Goal: Answer question/provide support

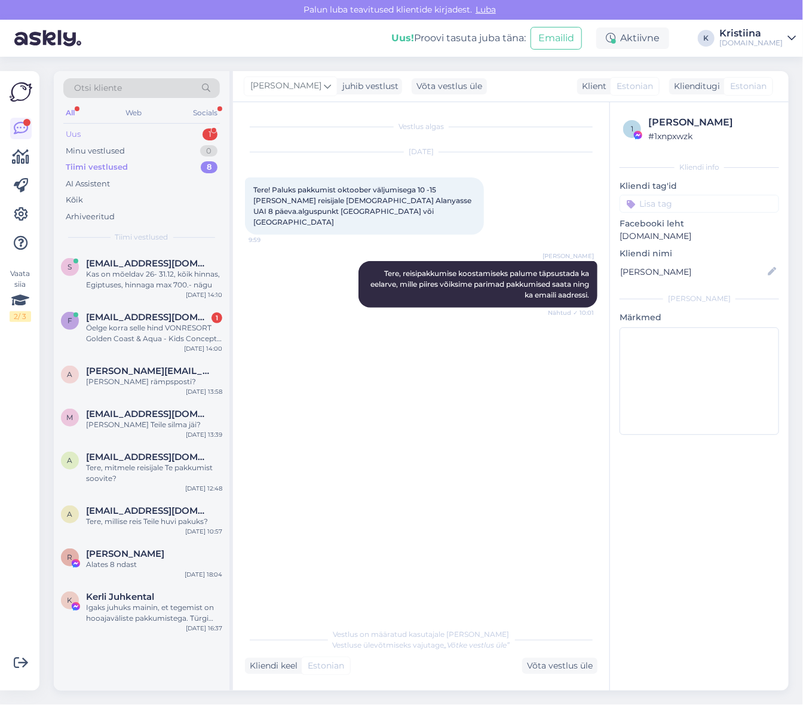
click at [157, 141] on div "Uus 1" at bounding box center [141, 134] width 157 height 17
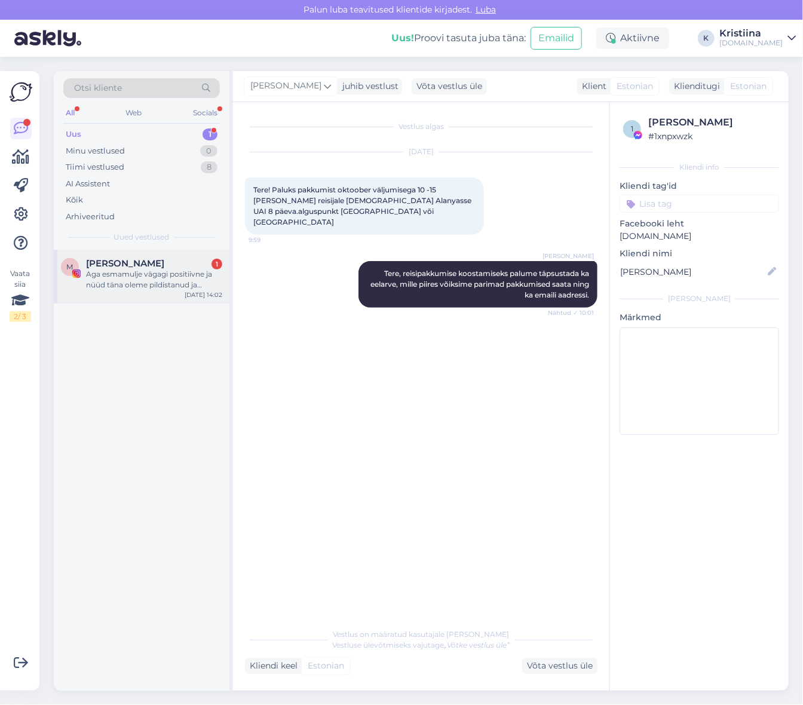
click at [123, 279] on div "Aga esmamulje vägagi positiivne ja nüüd täna oleme pildistanud ja filminud ☺️" at bounding box center [154, 280] width 136 height 22
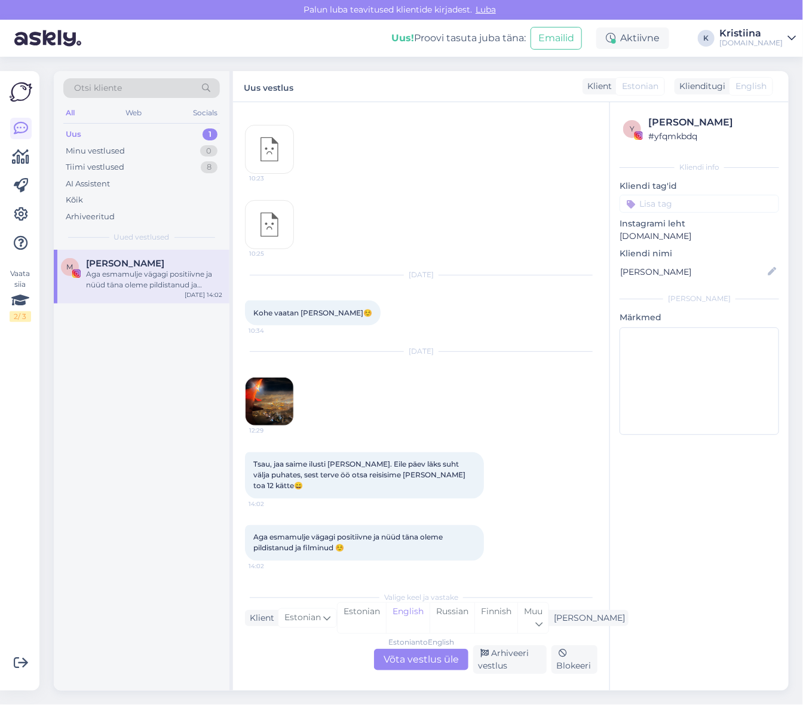
scroll to position [616, 0]
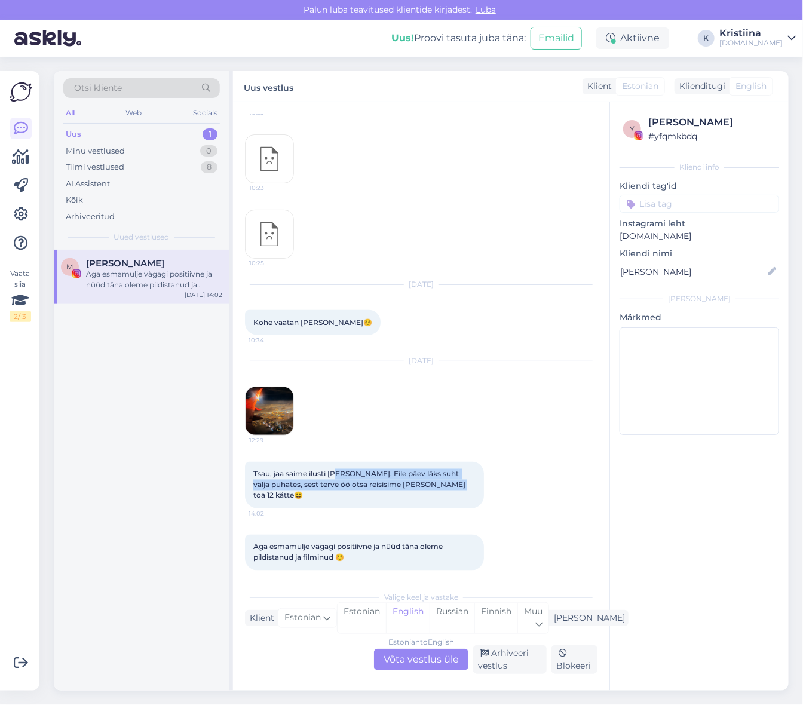
drag, startPoint x: 338, startPoint y: 473, endPoint x: 427, endPoint y: 482, distance: 89.5
click at [427, 482] on span "Tsau, jaa saime ilusti [PERSON_NAME]. Eile päev läks suht välja puhates, sest t…" at bounding box center [360, 485] width 214 height 30
drag, startPoint x: 284, startPoint y: 536, endPoint x: 444, endPoint y: 540, distance: 159.7
click at [428, 543] on span "Aga esmamulje vägagi positiivne ja nüüd täna oleme pildistanud ja filminud ☺️" at bounding box center [348, 553] width 191 height 20
click at [445, 543] on span "Aga esmamulje vägagi positiivne ja nüüd täna oleme pildistanud ja filminud ☺️" at bounding box center [348, 553] width 191 height 20
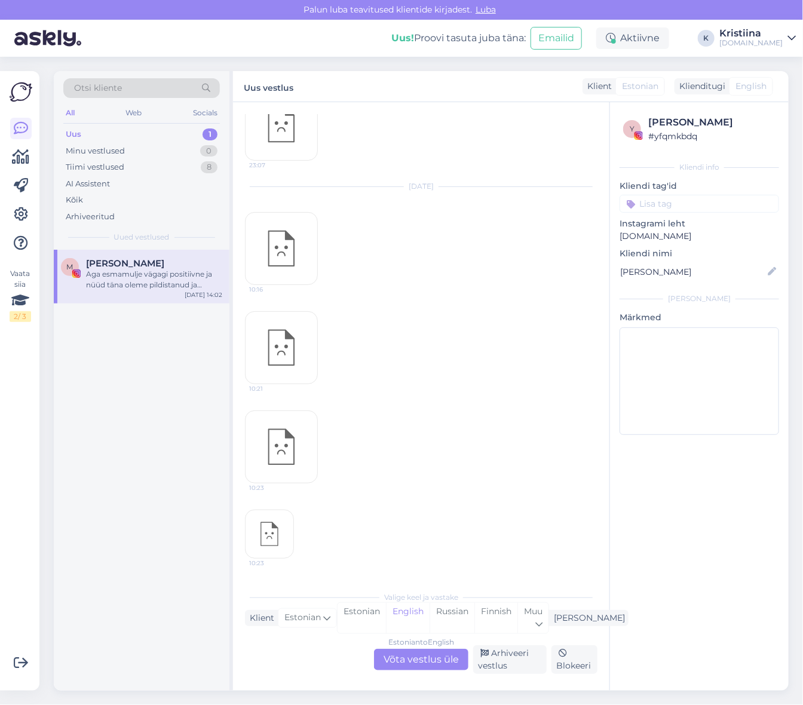
scroll to position [217, 0]
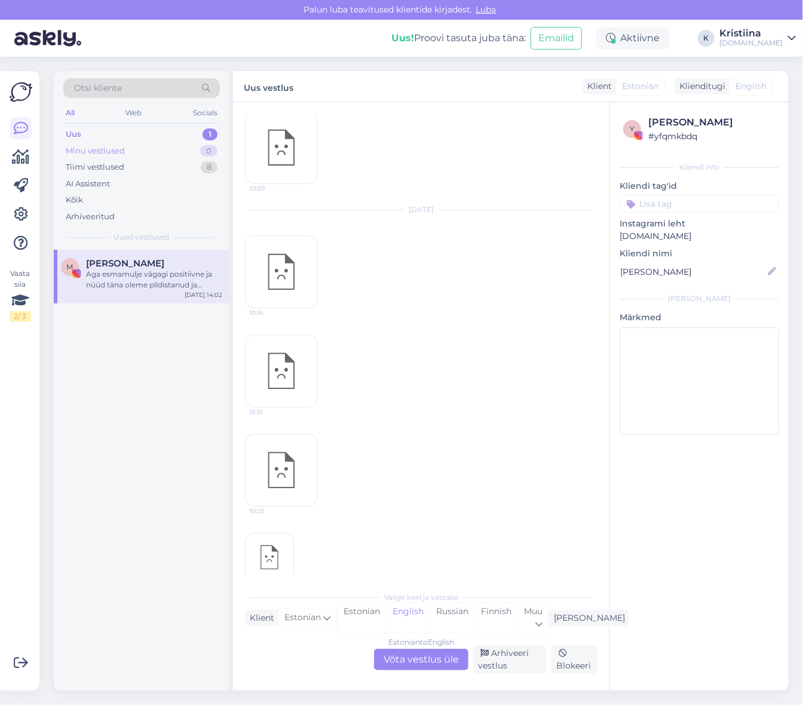
click at [139, 153] on div "Minu vestlused 0" at bounding box center [141, 151] width 157 height 17
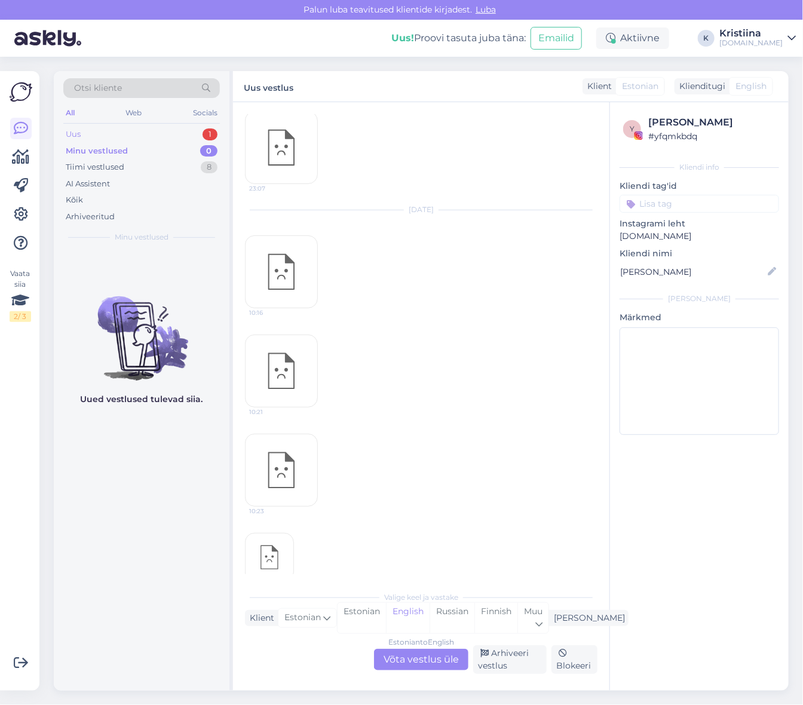
click at [176, 130] on div "Uus 1" at bounding box center [141, 134] width 157 height 17
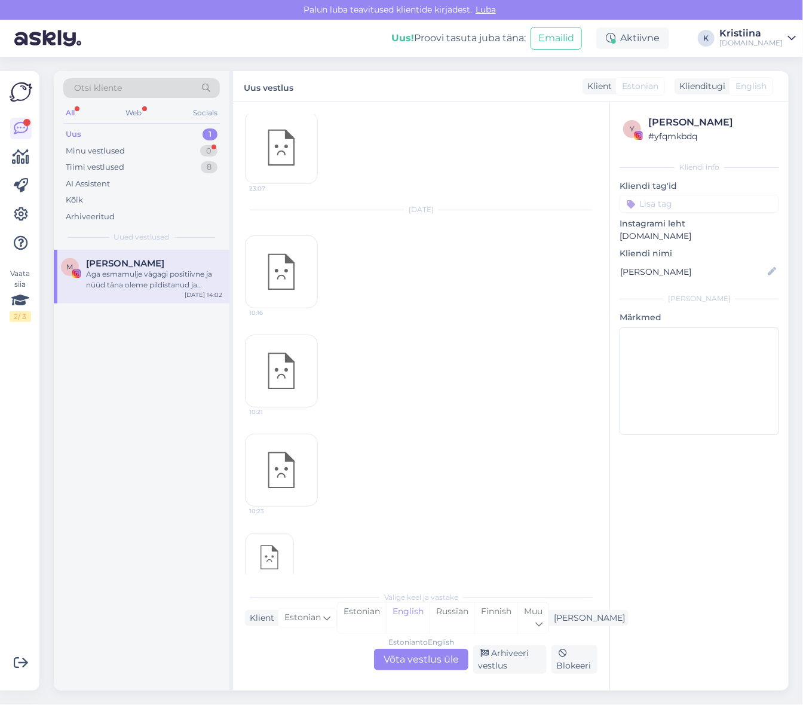
click at [166, 85] on div "Otsi kliente" at bounding box center [141, 88] width 157 height 20
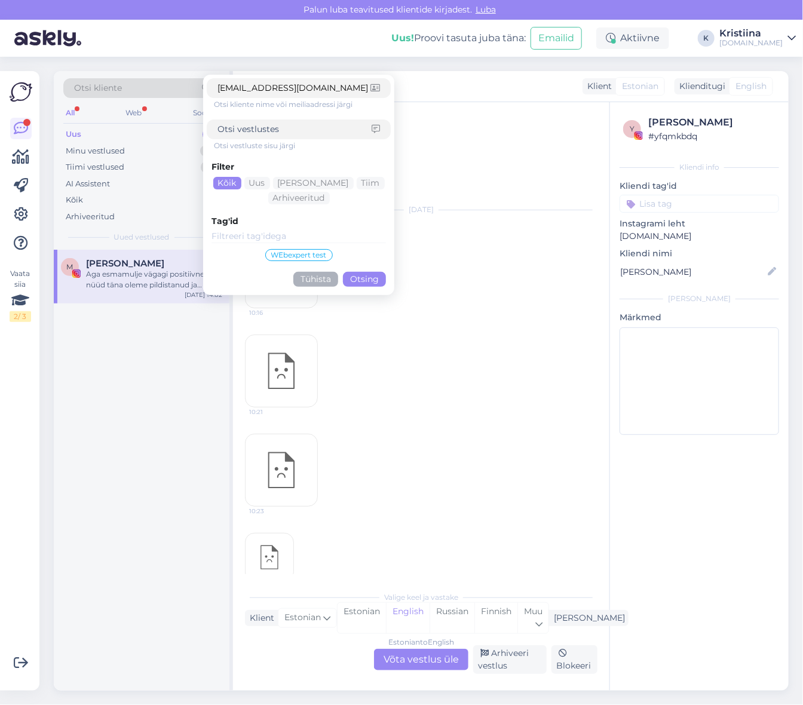
type input "[EMAIL_ADDRESS][DOMAIN_NAME]"
click at [366, 281] on button "Otsing" at bounding box center [364, 279] width 43 height 15
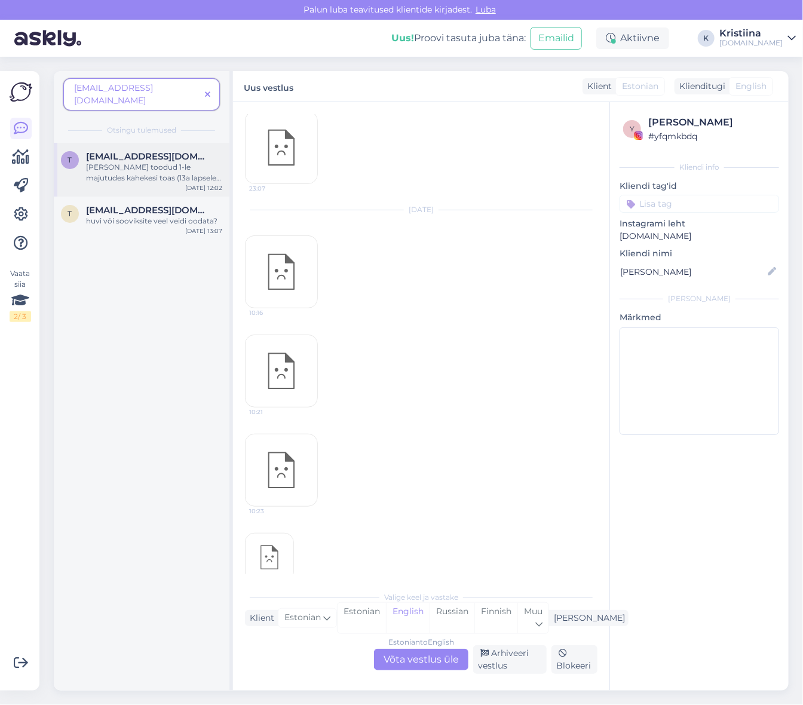
click at [149, 164] on div "[PERSON_NAME] toodud 1-le majutudes kahekesi toas (13a lapsele kehtib sama hind…" at bounding box center [154, 173] width 136 height 22
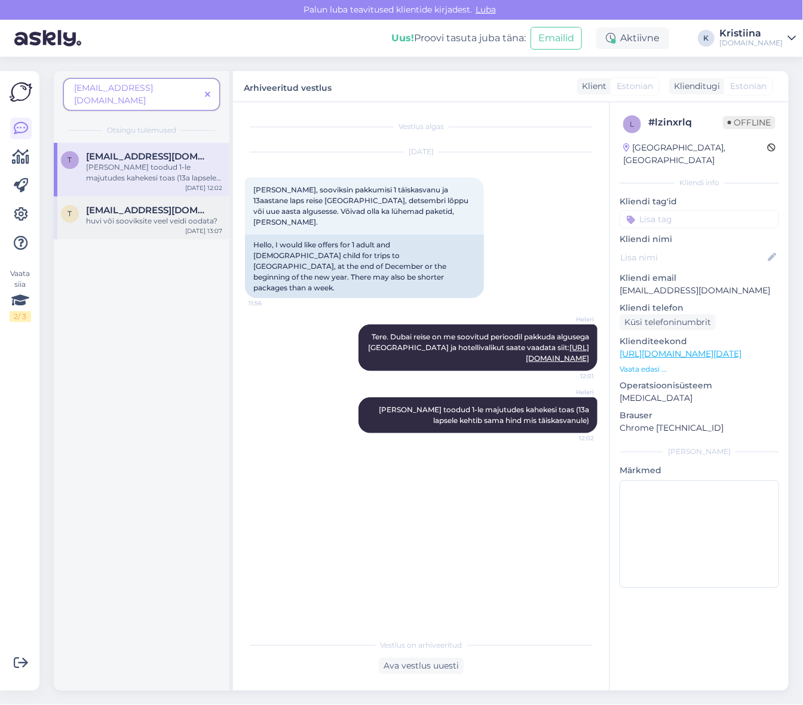
click at [150, 197] on div "T [EMAIL_ADDRESS][DOMAIN_NAME] huvi või sooviksite veel veidi oodata? [DATE] 13…" at bounding box center [142, 218] width 176 height 43
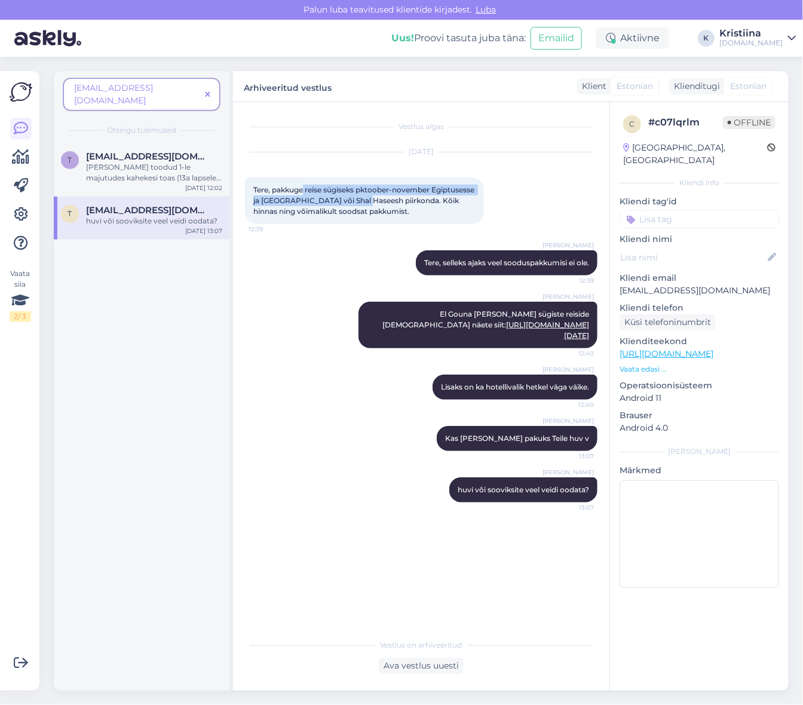
drag, startPoint x: 305, startPoint y: 192, endPoint x: 408, endPoint y: 204, distance: 104.1
click at [408, 204] on span "Tere, pakkuge reise sügiseks pktoober-november Egiptusesse ja [GEOGRAPHIC_DATA]…" at bounding box center [364, 200] width 223 height 30
click at [210, 91] on icon at bounding box center [207, 95] width 5 height 8
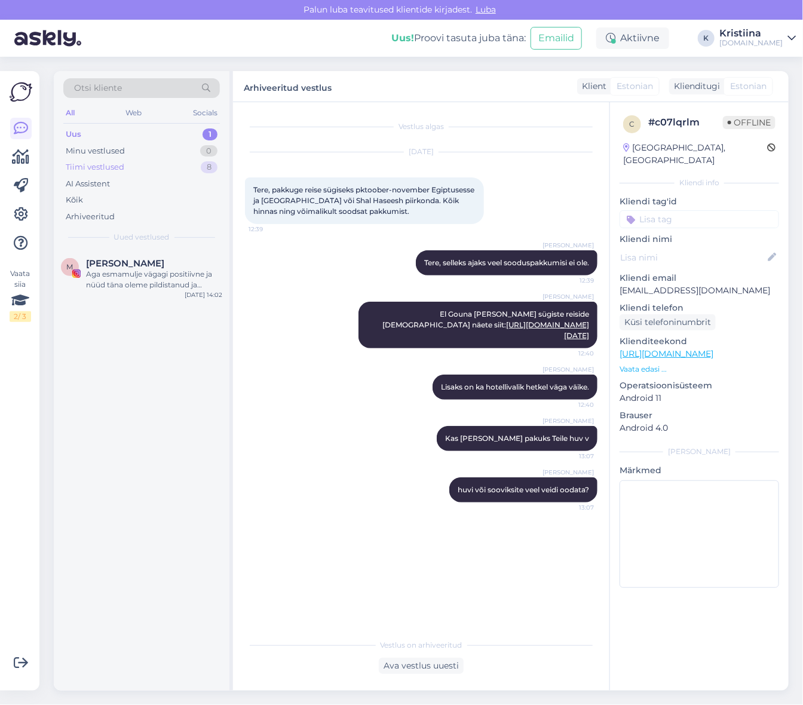
click at [174, 163] on div "Tiimi vestlused 8" at bounding box center [141, 167] width 157 height 17
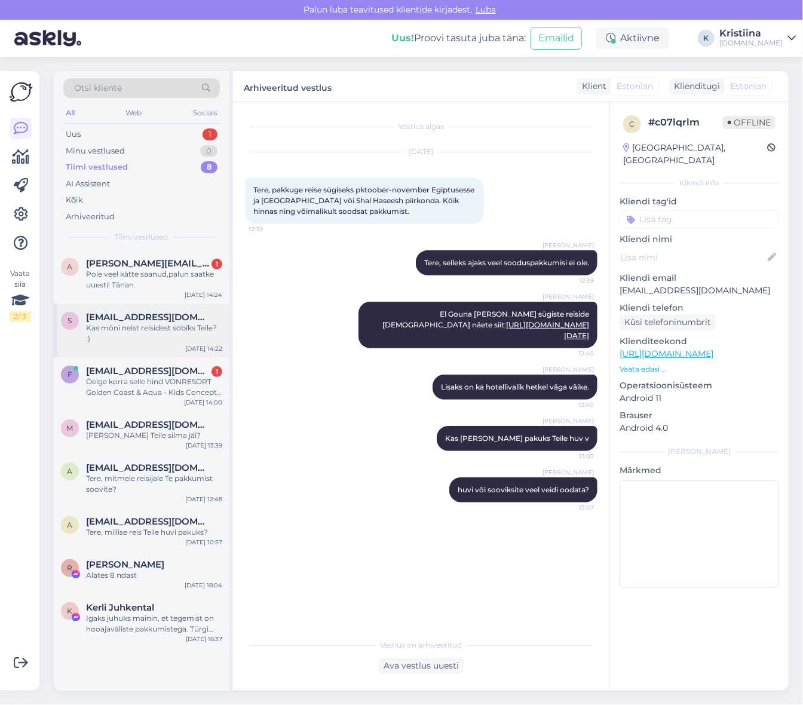
click at [145, 317] on span "[EMAIL_ADDRESS][DOMAIN_NAME]" at bounding box center [148, 317] width 124 height 11
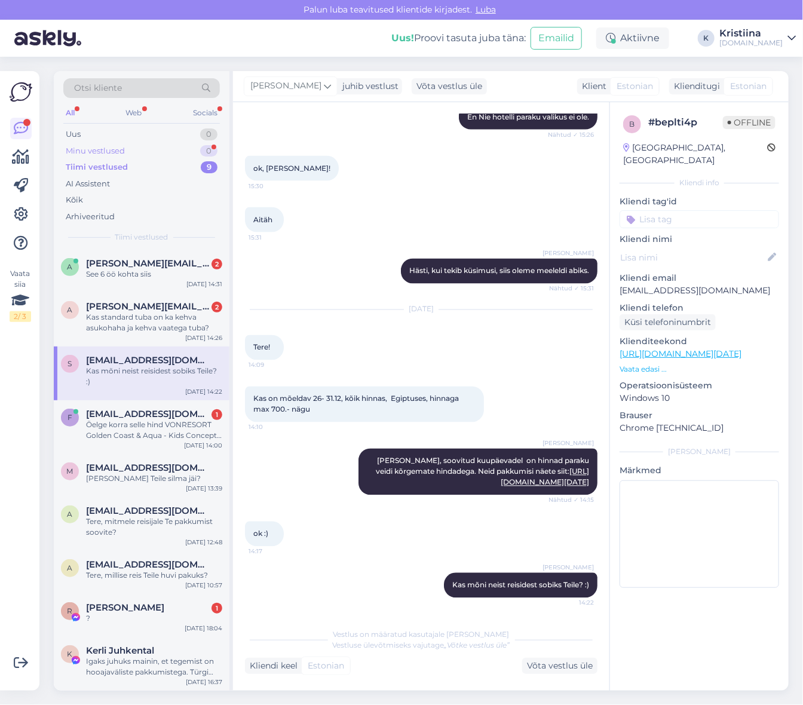
click at [154, 154] on div "Minu vestlused 0" at bounding box center [141, 151] width 157 height 17
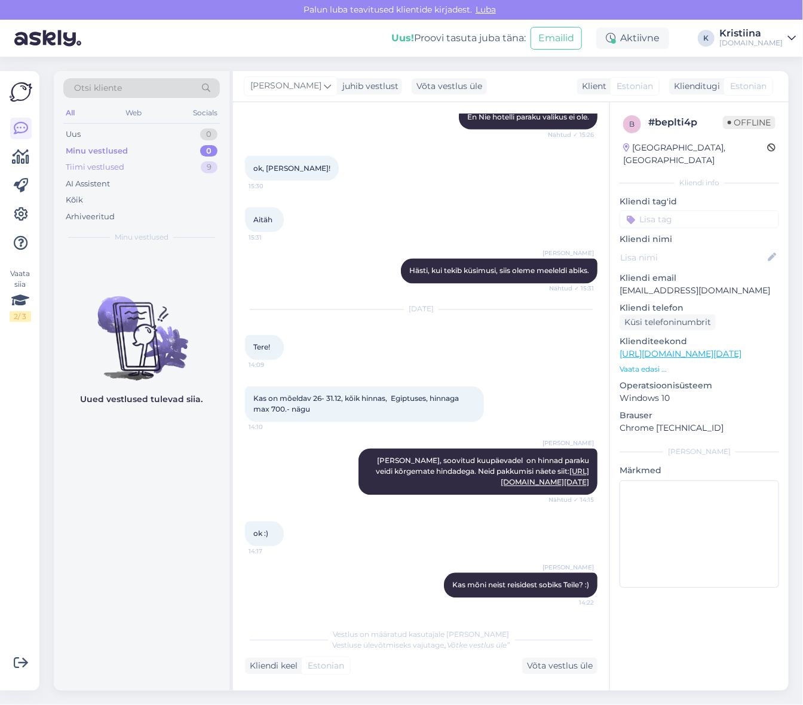
click at [147, 166] on div "Tiimi vestlused 9" at bounding box center [141, 167] width 157 height 17
